Goal: Transaction & Acquisition: Purchase product/service

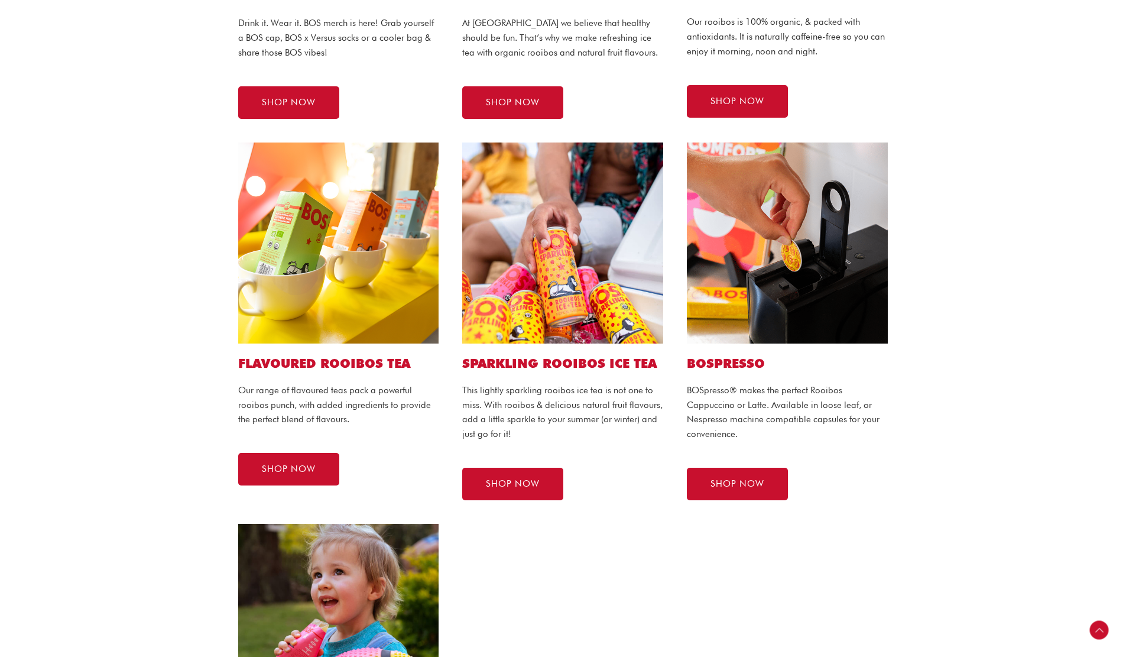
scroll to position [591, 0]
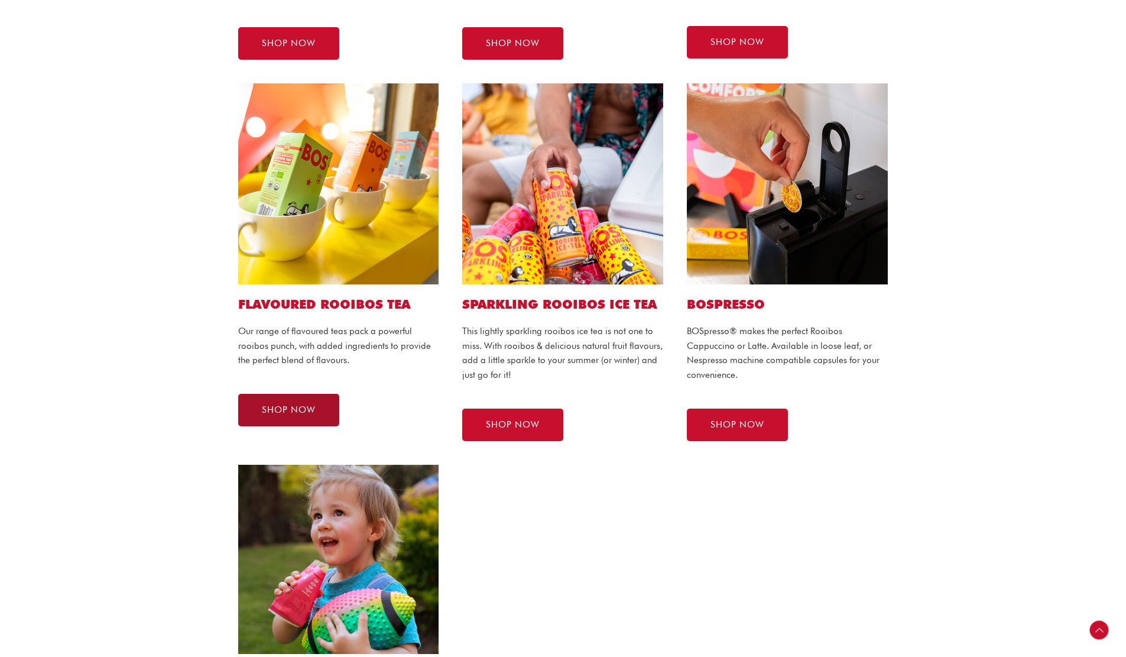
click at [295, 408] on span "SHOP NOW" at bounding box center [289, 410] width 54 height 9
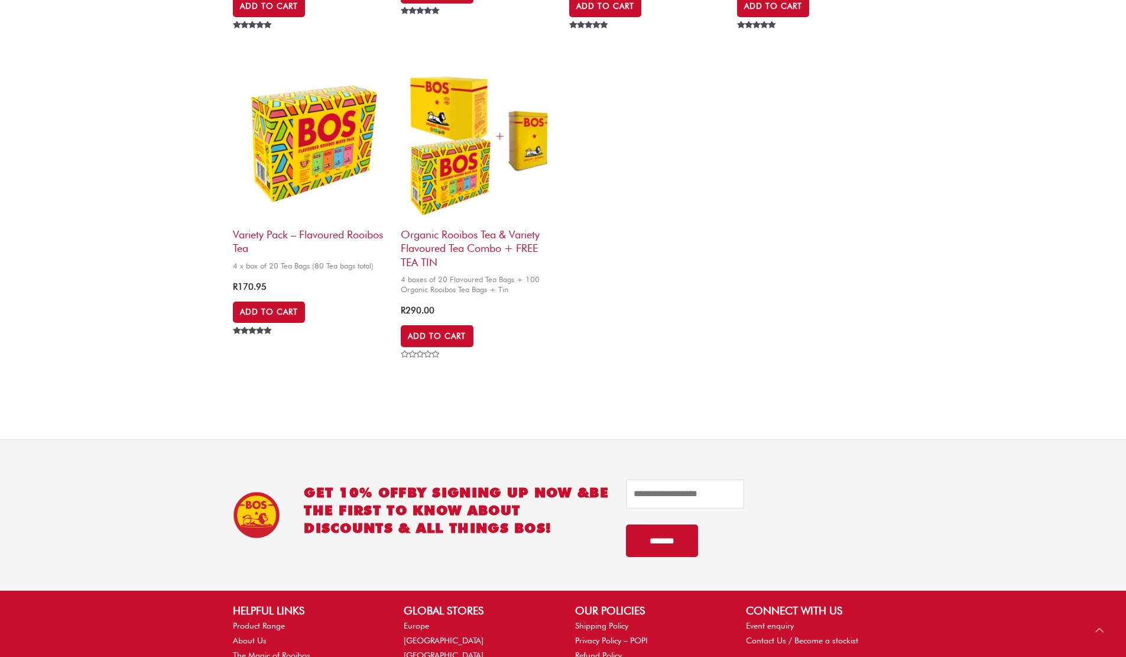
scroll to position [709, 0]
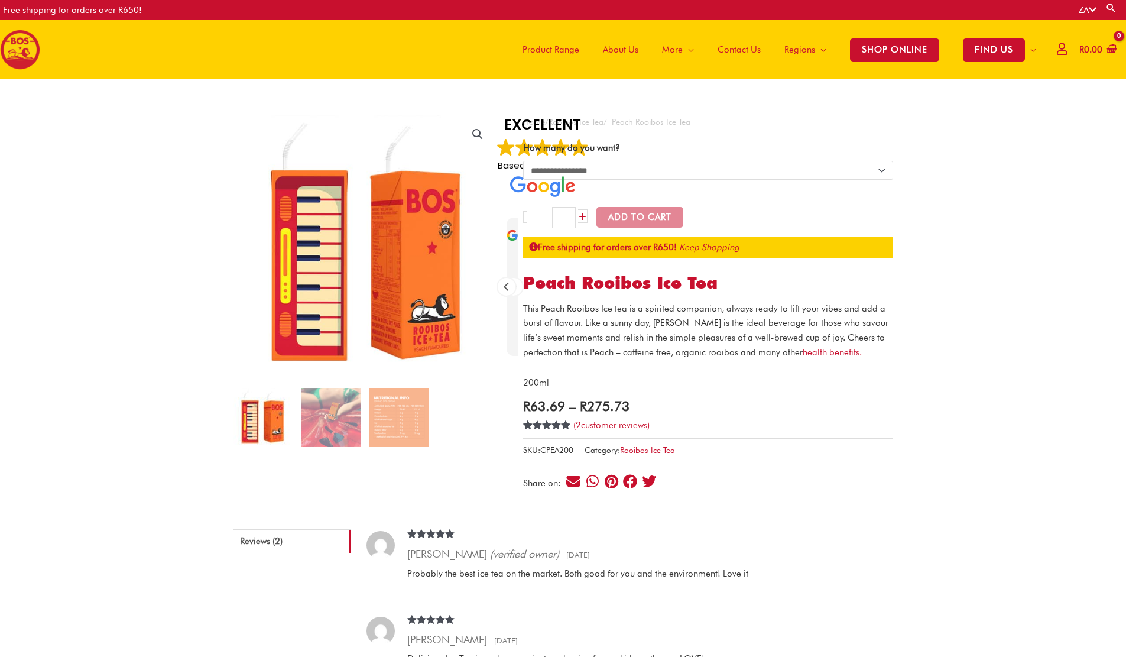
click at [855, 163] on select "**********" at bounding box center [708, 170] width 370 height 19
click at [599, 121] on link "Rooibos Ice Tea" at bounding box center [576, 121] width 55 height 9
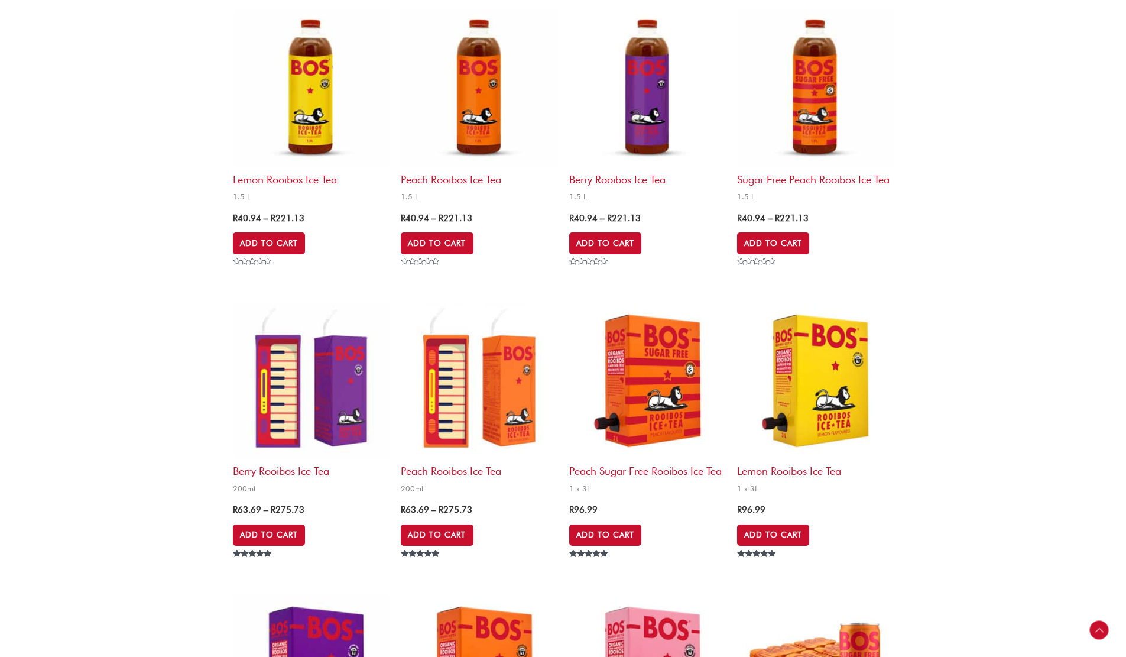
scroll to position [473, 0]
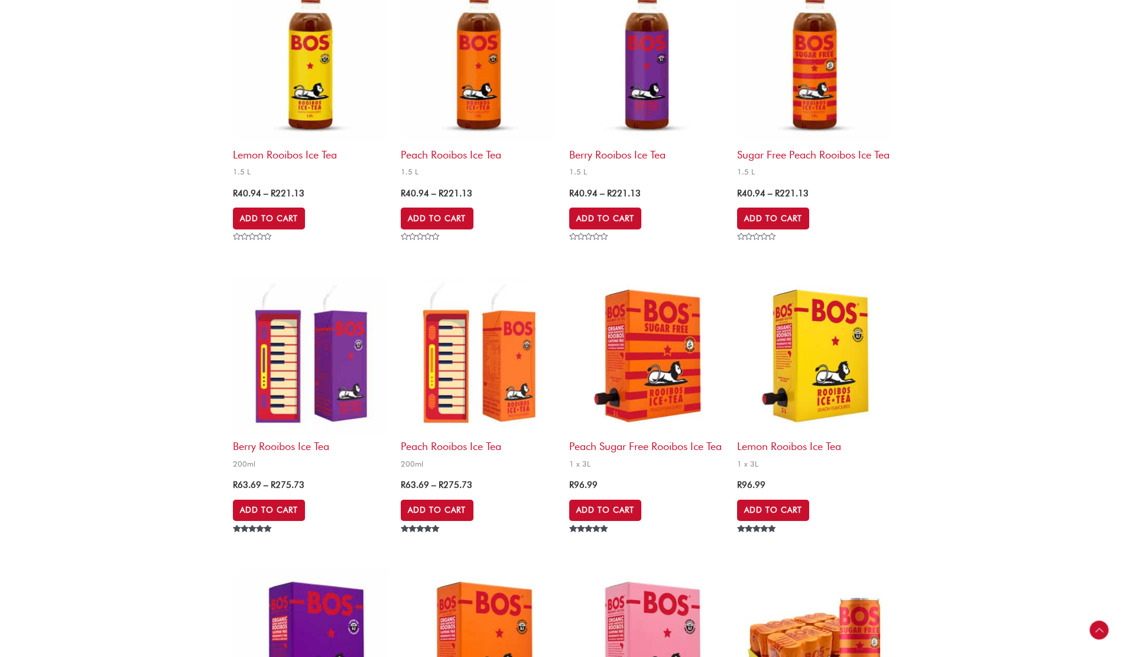
click at [323, 378] on img at bounding box center [311, 355] width 156 height 156
